Goal: Download file/media

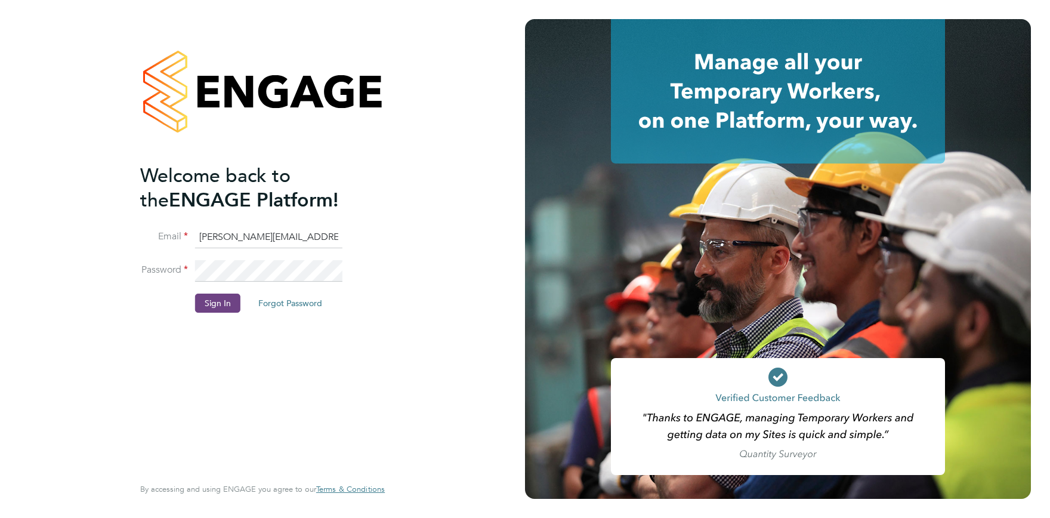
click at [231, 305] on button "Sign In" at bounding box center [217, 302] width 45 height 19
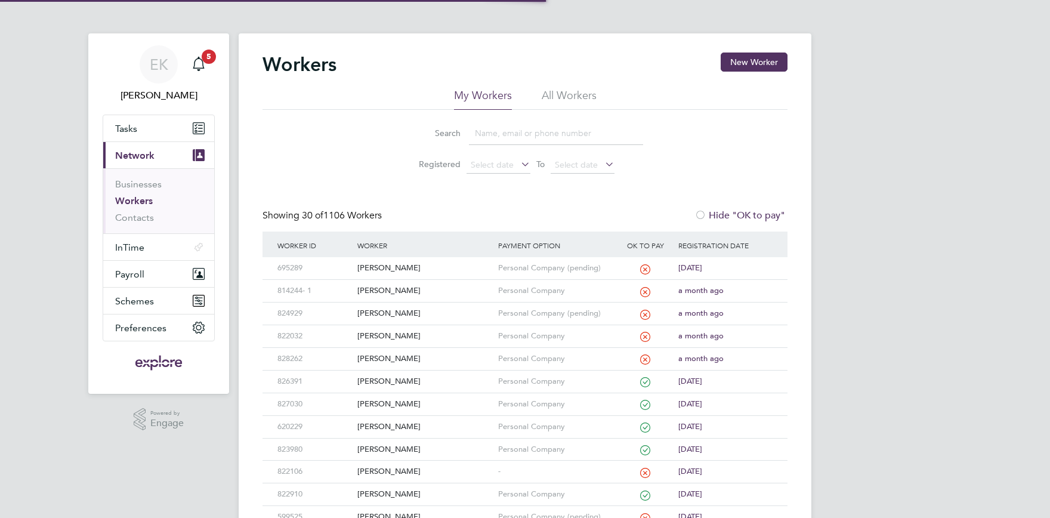
click at [491, 135] on input at bounding box center [556, 133] width 174 height 23
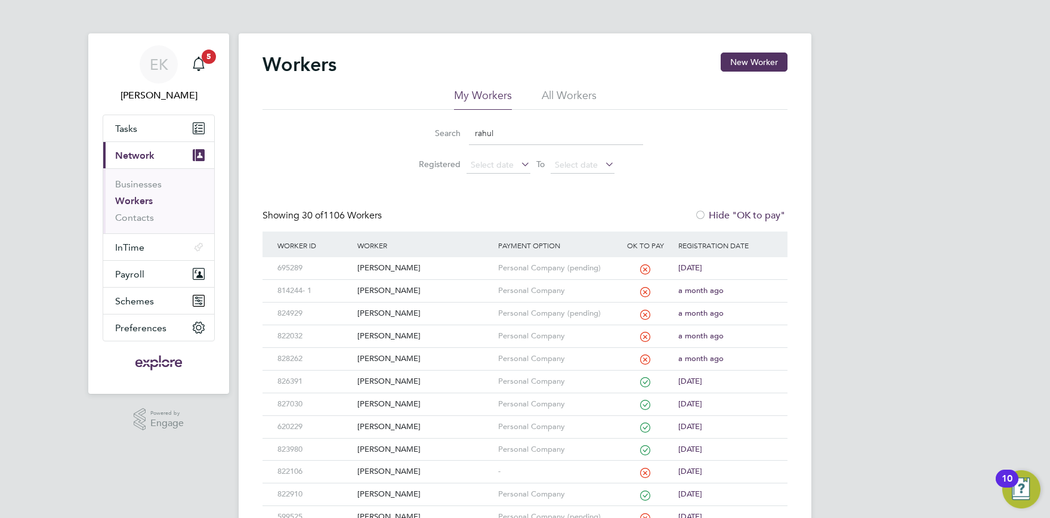
type input "rahul"
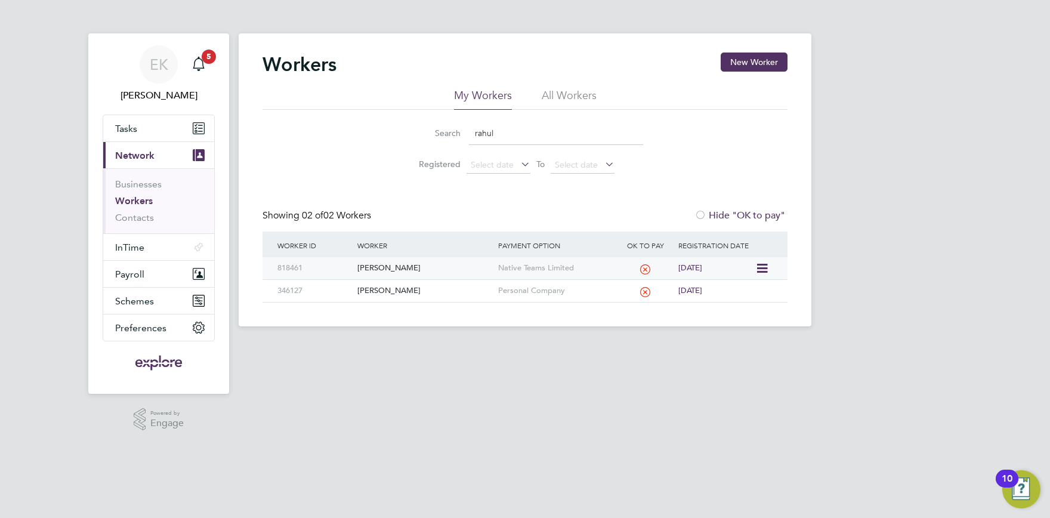
click at [378, 265] on div "Rahul Dastidar" at bounding box center [424, 268] width 140 height 22
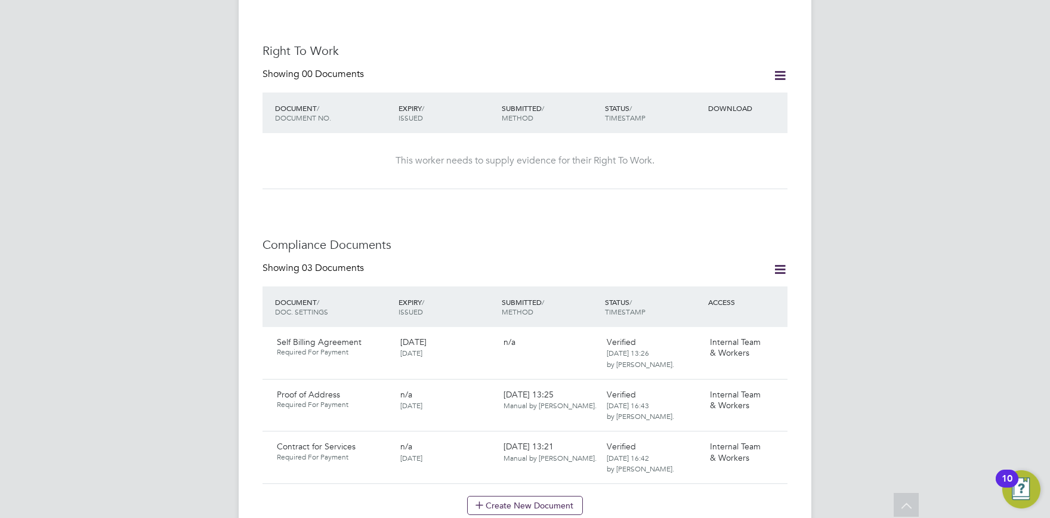
scroll to position [525, 0]
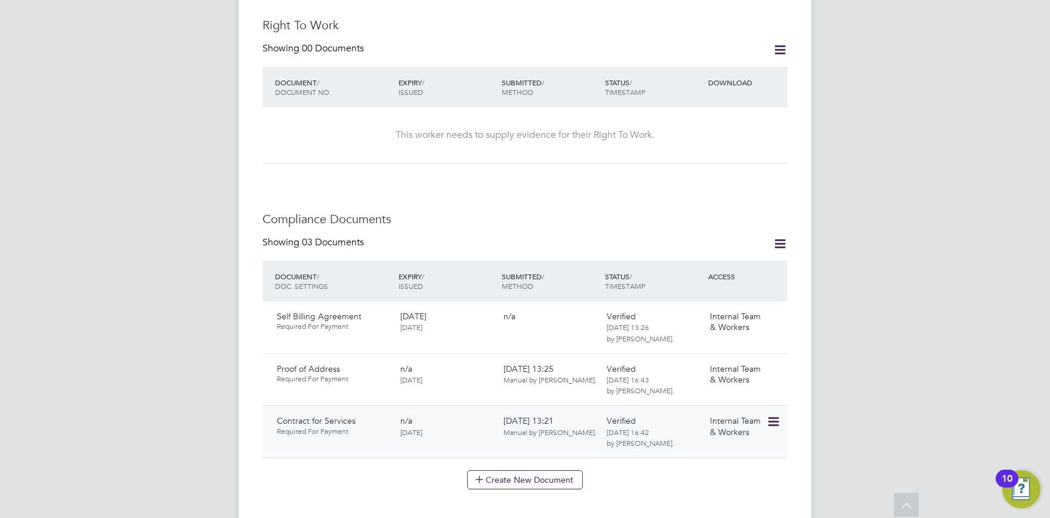
click at [769, 414] on icon at bounding box center [772, 421] width 12 height 14
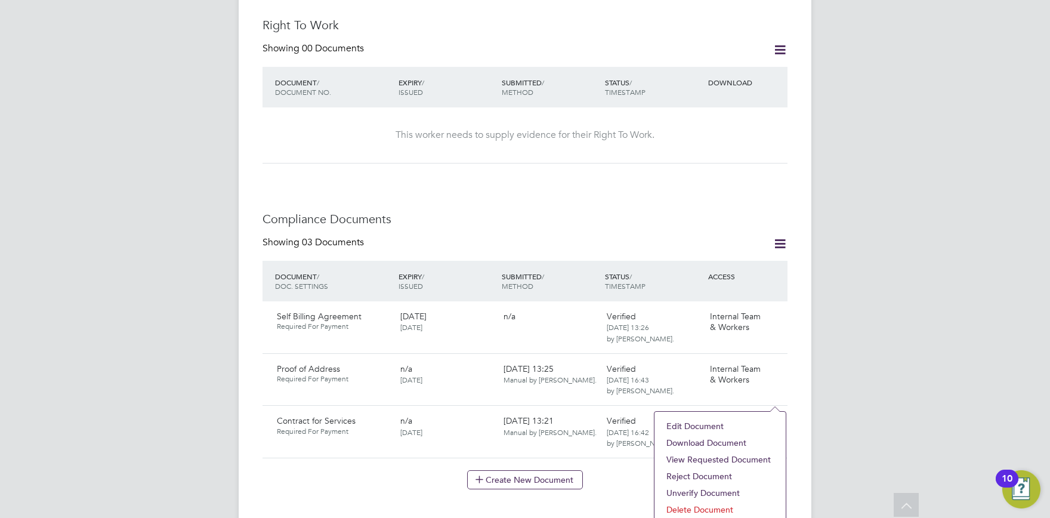
click at [703, 437] on li "Download Document" at bounding box center [719, 442] width 119 height 17
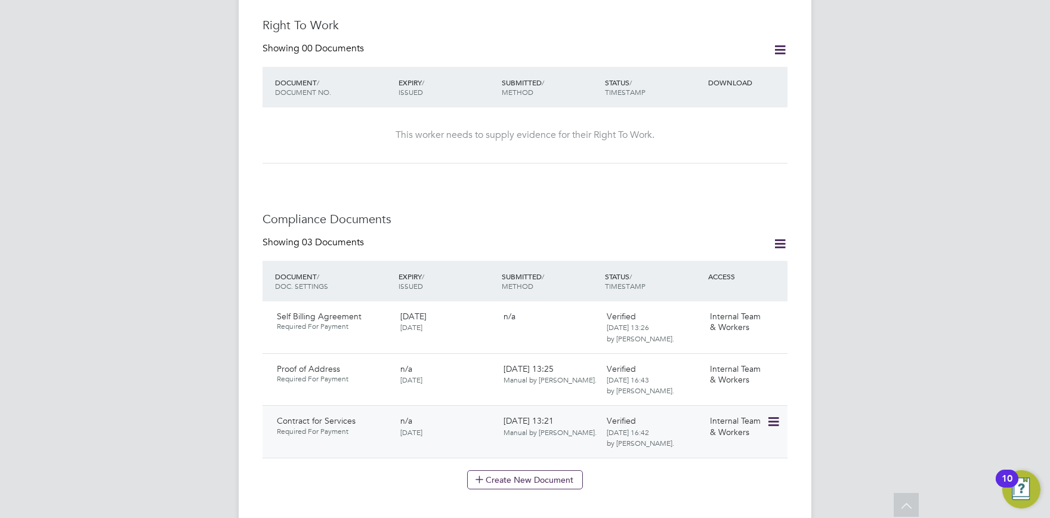
click at [776, 414] on icon at bounding box center [772, 421] width 12 height 14
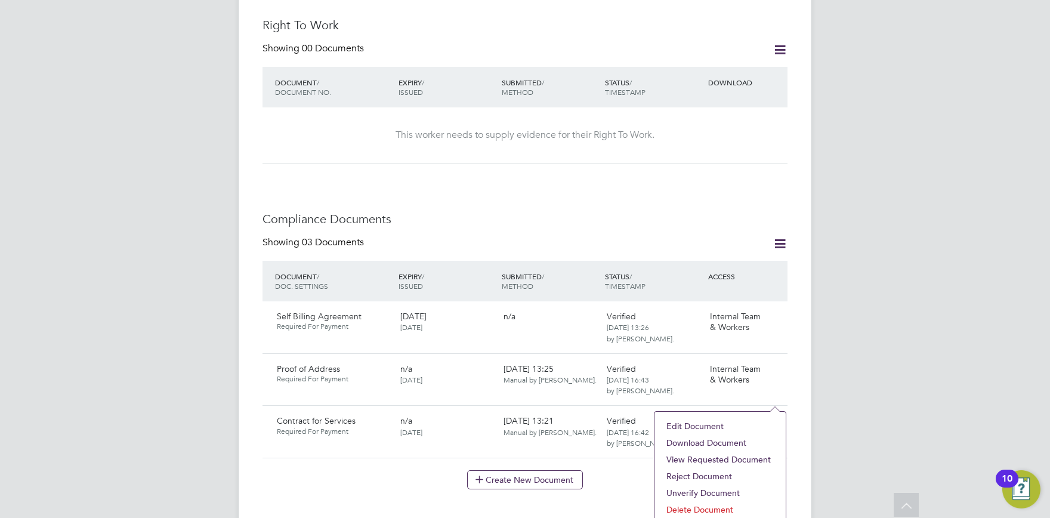
click at [358, 479] on div "Worker Details Follow RD Rahul Dastidar m: 0091 9749122964 PAYROLL STATUS Not O…" at bounding box center [524, 243] width 525 height 1430
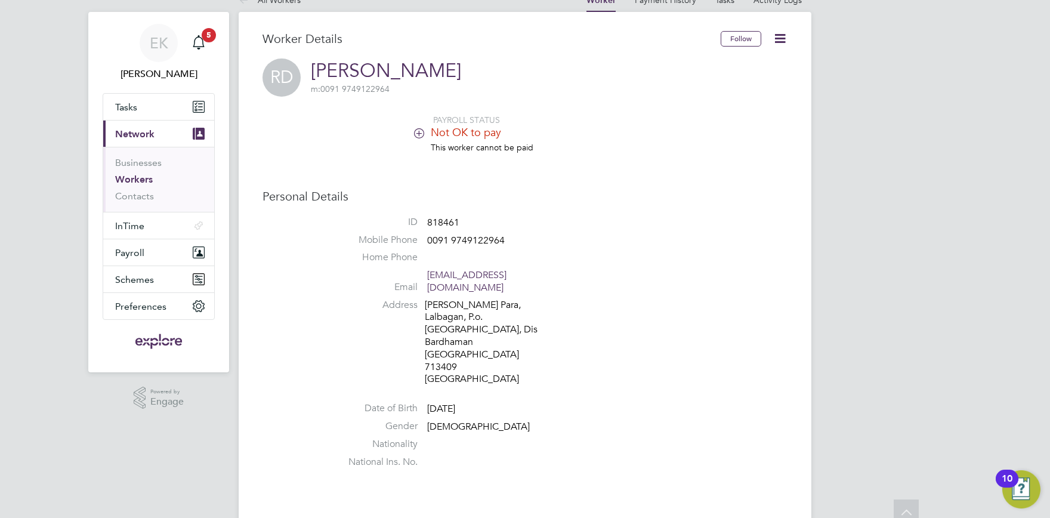
scroll to position [16, 0]
